Goal: Task Accomplishment & Management: Manage account settings

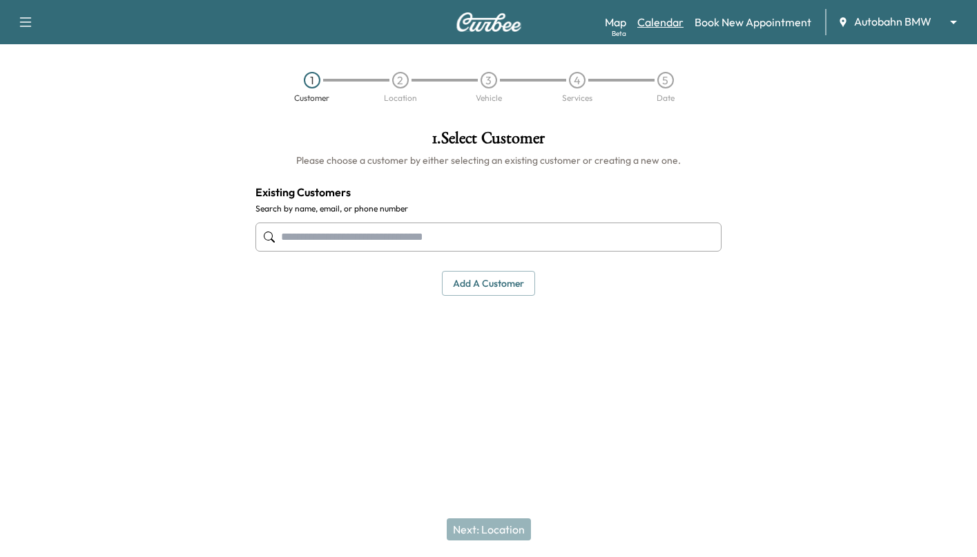
click at [667, 19] on link "Calendar" at bounding box center [660, 22] width 46 height 17
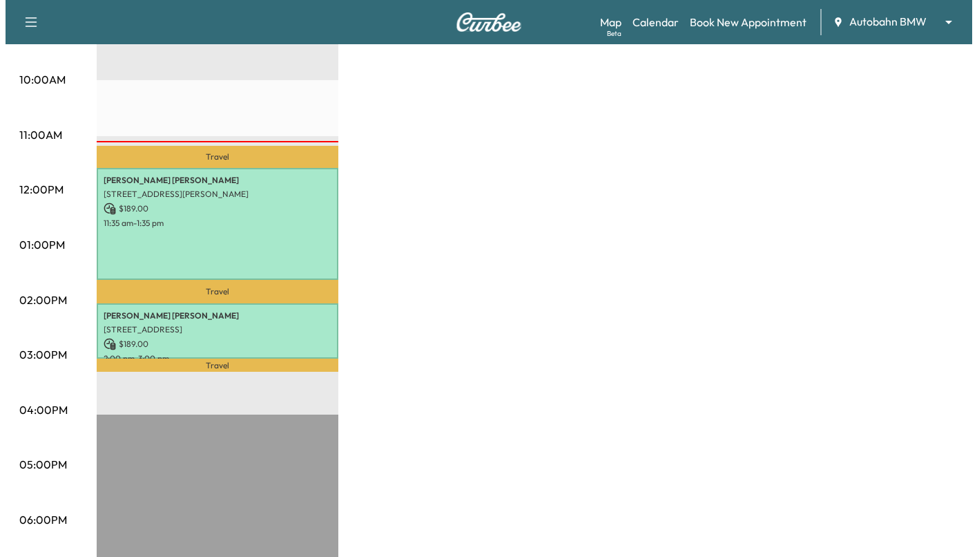
scroll to position [466, 0]
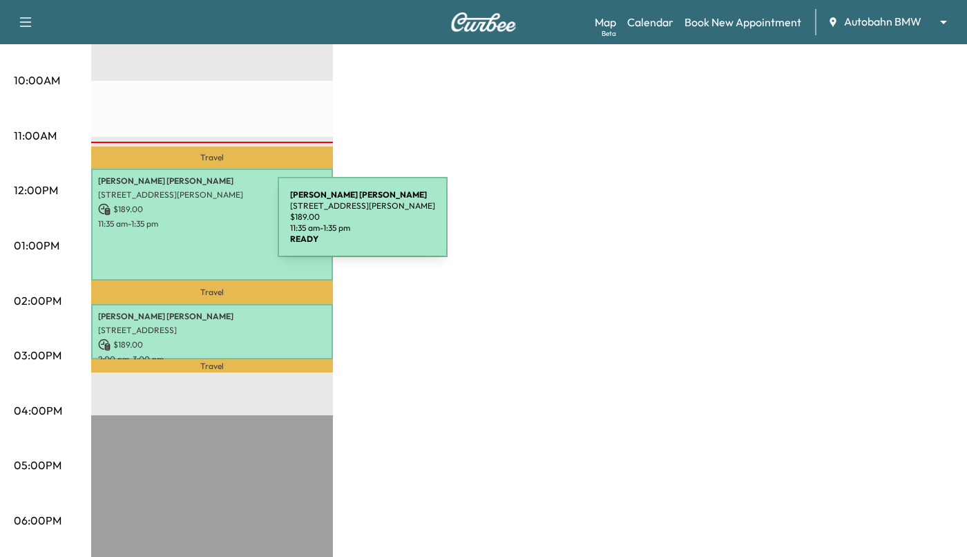
click at [158, 206] on p "$ 189.00" at bounding box center [212, 209] width 228 height 12
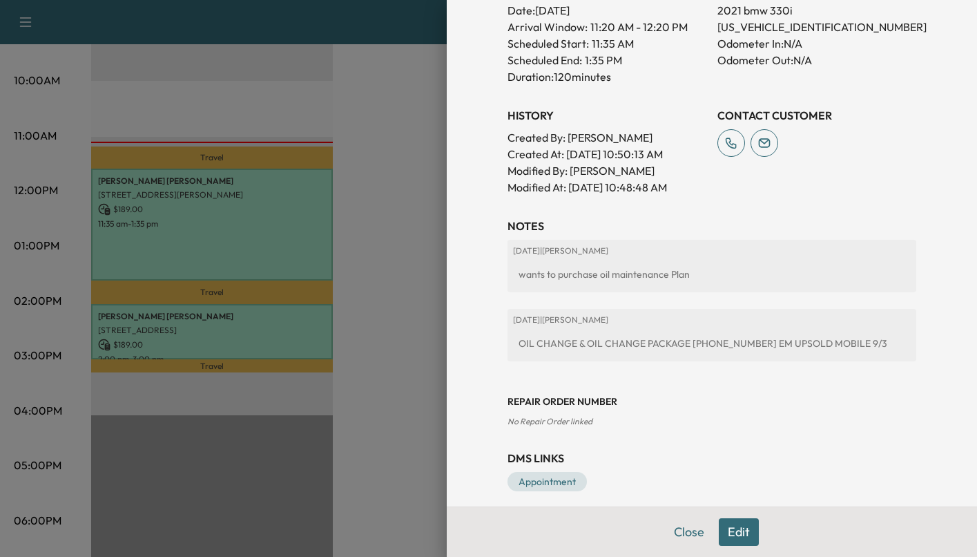
scroll to position [427, 0]
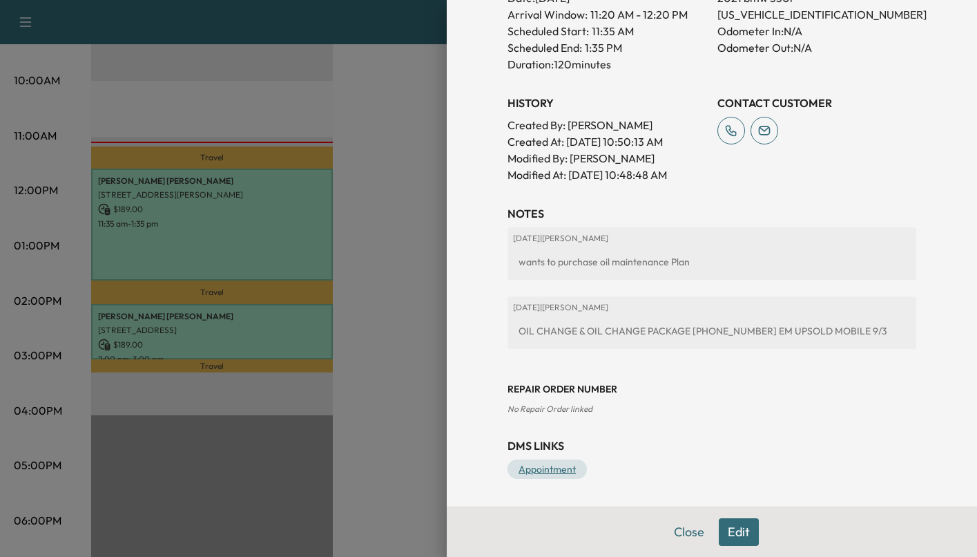
click at [543, 472] on link "Appointment" at bounding box center [546, 468] width 79 height 19
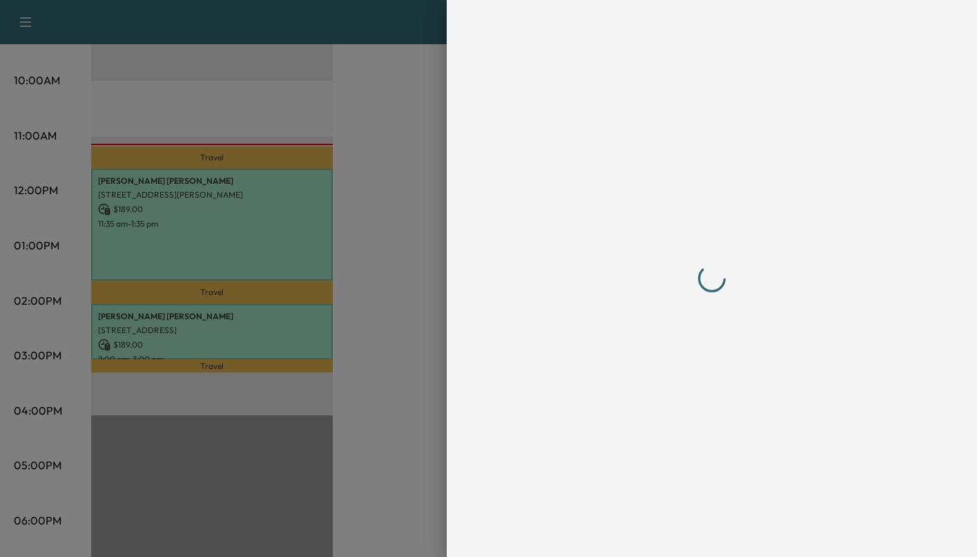
scroll to position [0, 0]
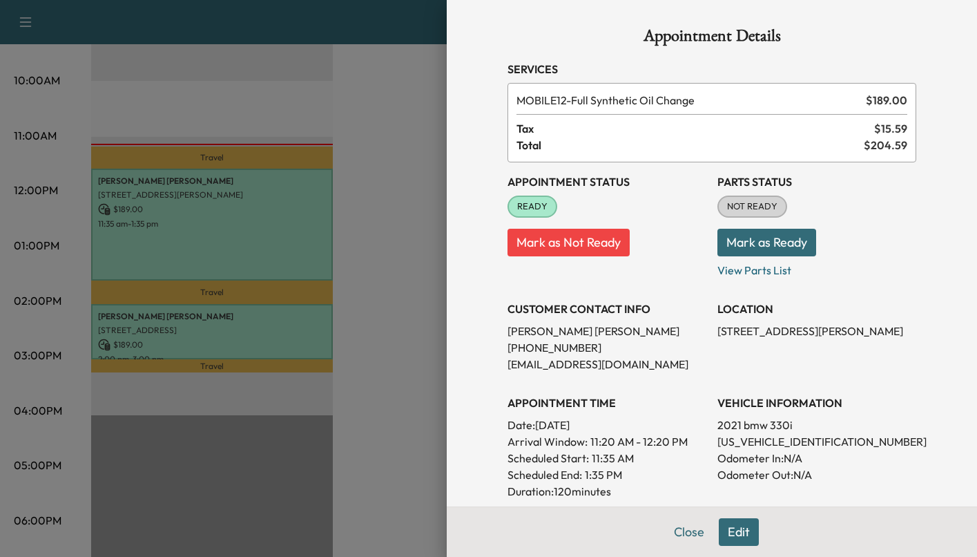
click at [753, 240] on button "Mark as Ready" at bounding box center [766, 243] width 99 height 28
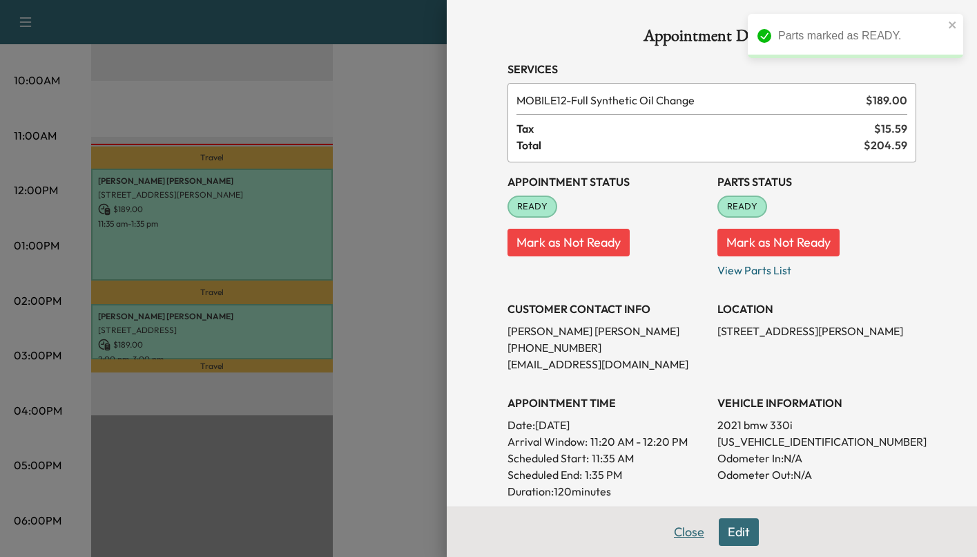
click at [678, 531] on button "Close" at bounding box center [689, 532] width 48 height 28
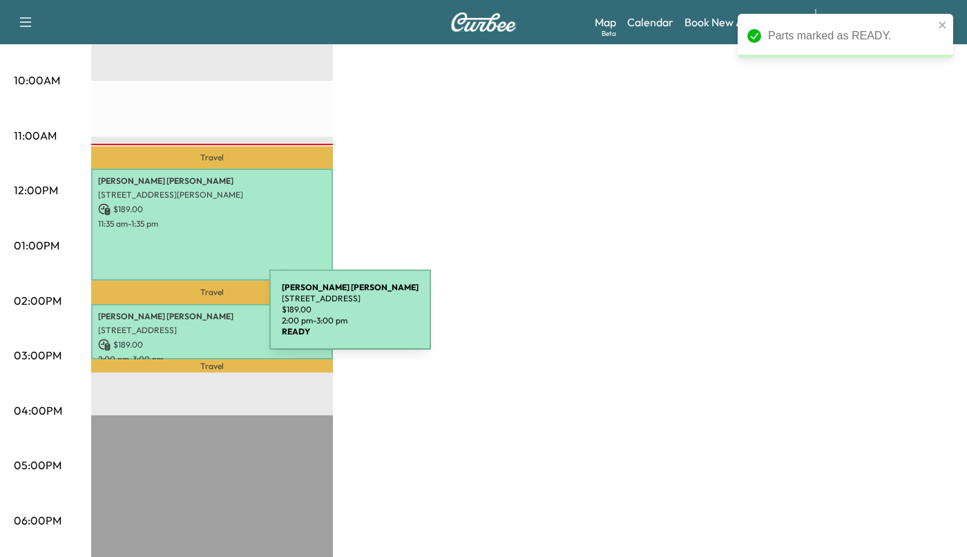
click at [166, 318] on div "[PERSON_NAME] [STREET_ADDRESS] $ 189.00 2:00 pm - 3:00 pm" at bounding box center [212, 332] width 242 height 56
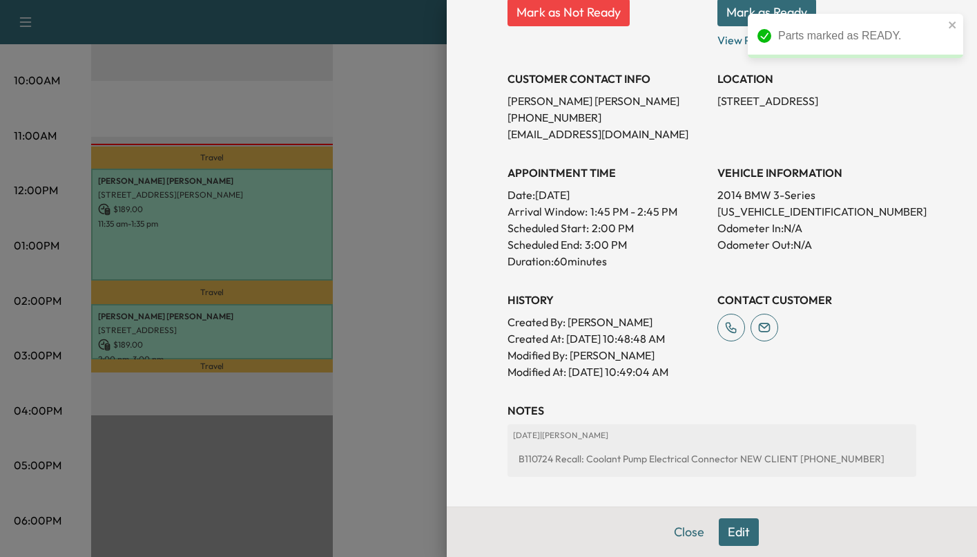
scroll to position [358, 0]
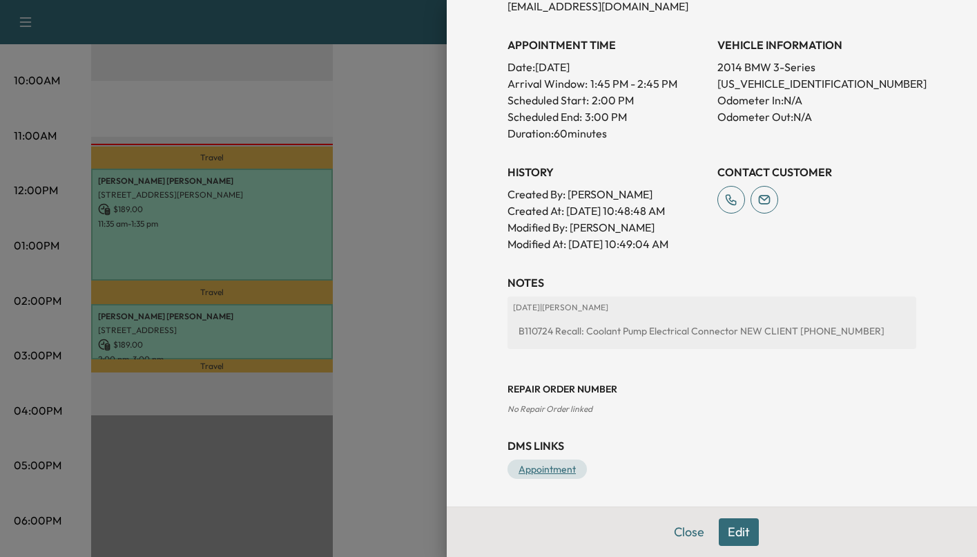
click at [531, 467] on link "Appointment" at bounding box center [546, 468] width 79 height 19
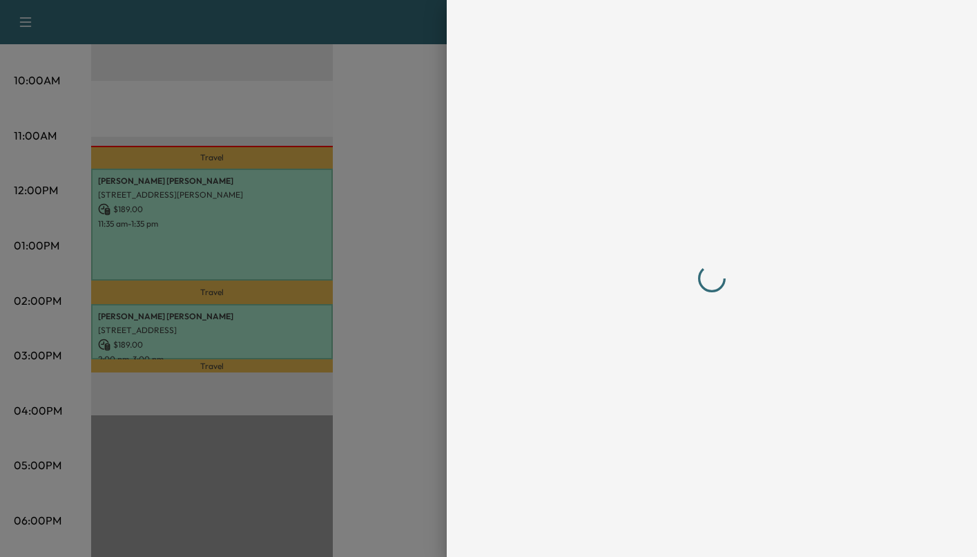
scroll to position [0, 0]
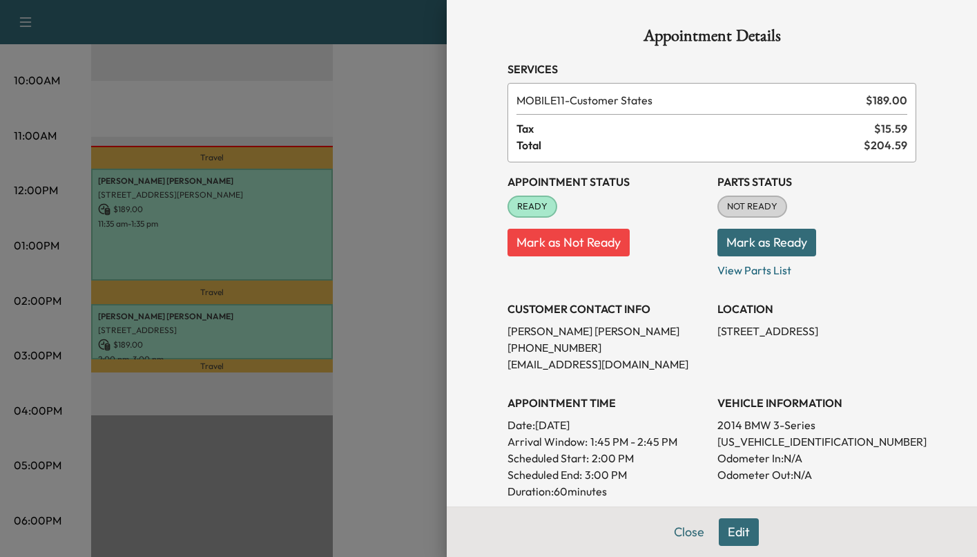
click at [744, 244] on button "Mark as Ready" at bounding box center [766, 243] width 99 height 28
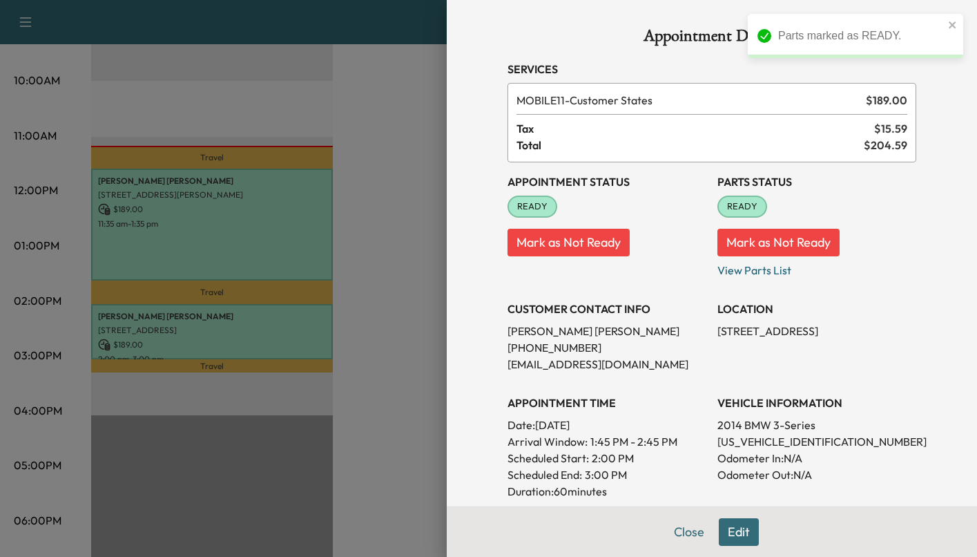
click at [684, 520] on button "Close" at bounding box center [689, 532] width 48 height 28
